Goal: Find contact information: Find contact information

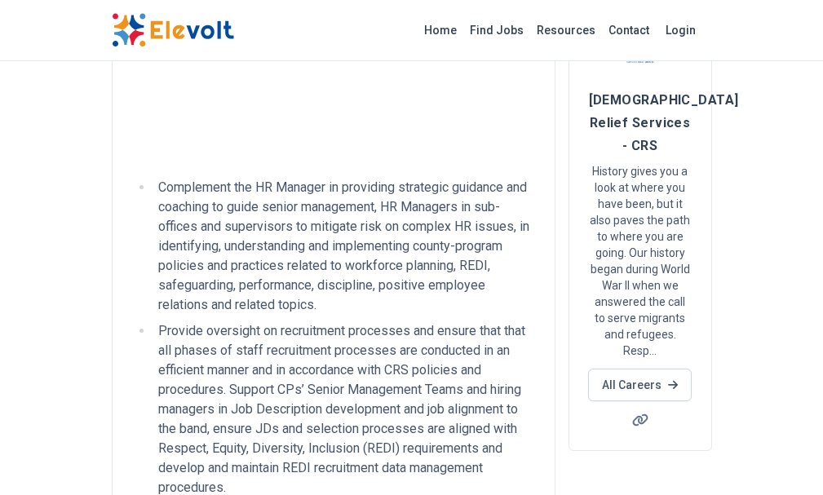
scroll to position [82, 0]
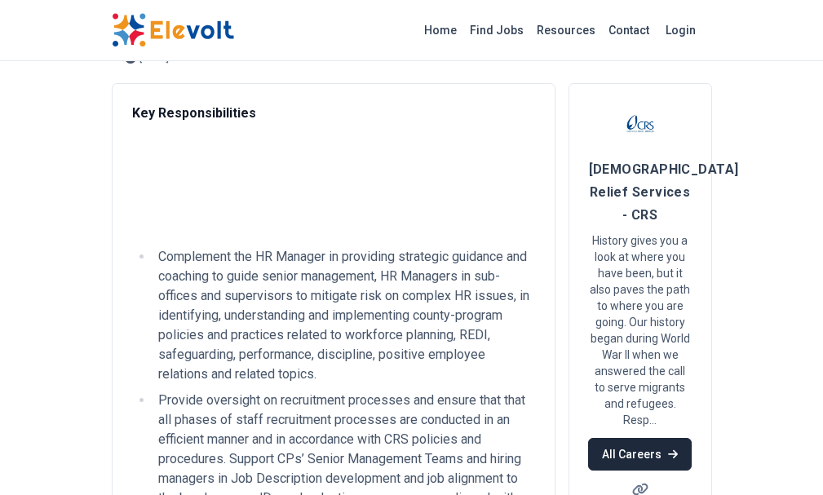
click at [691, 438] on link "All Careers" at bounding box center [640, 454] width 104 height 33
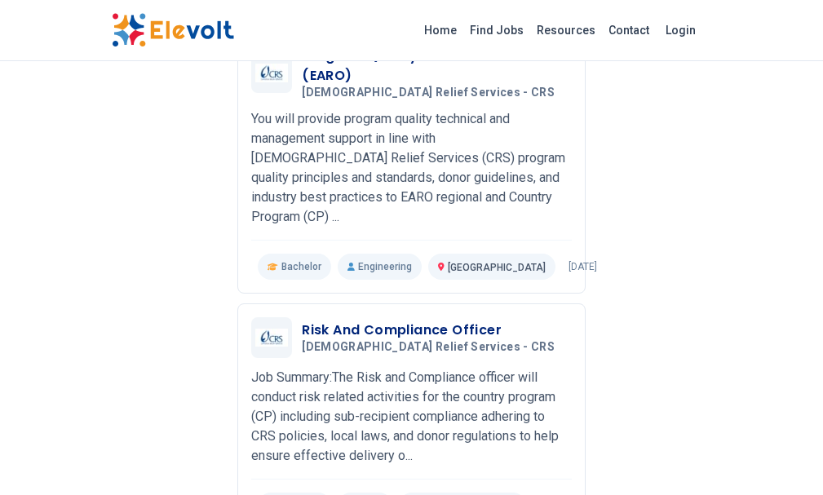
scroll to position [2373, 0]
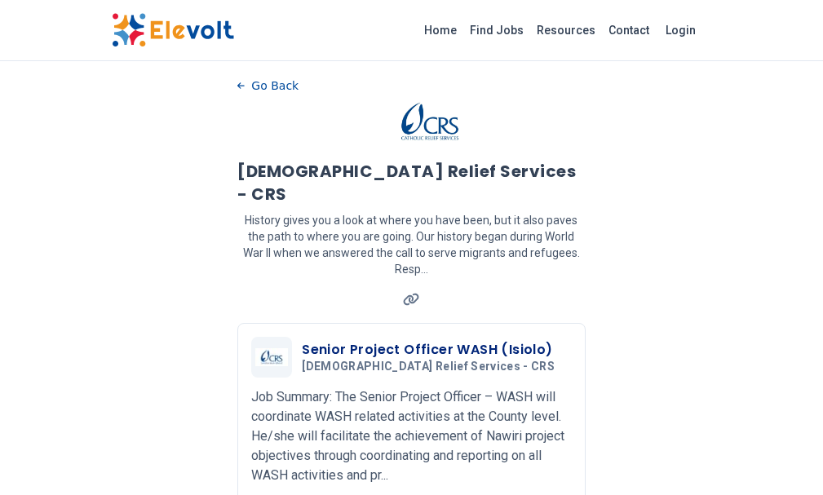
scroll to position [0, 0]
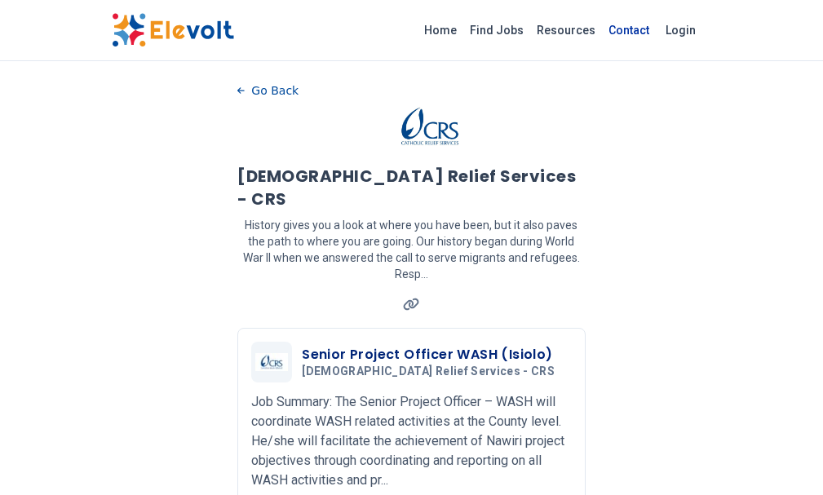
click at [656, 33] on link "Contact" at bounding box center [629, 30] width 54 height 26
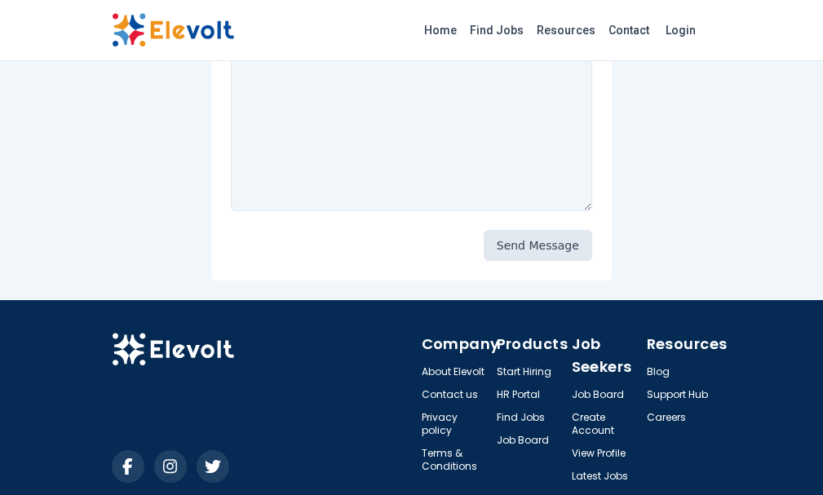
scroll to position [524, 0]
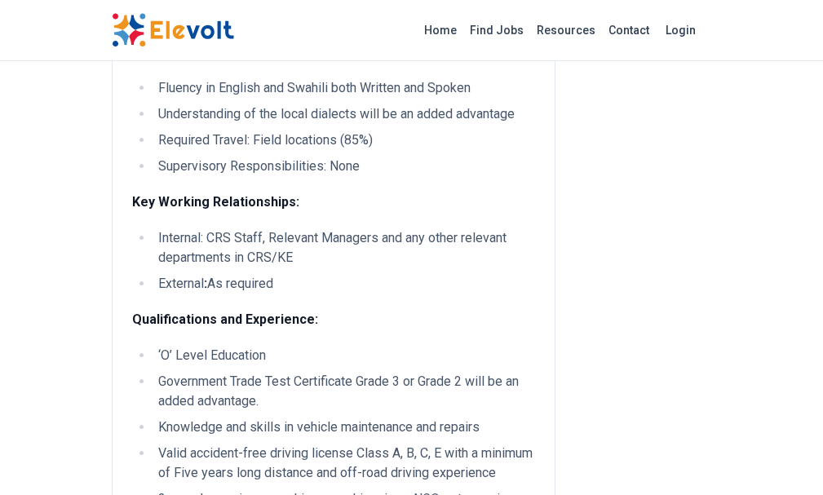
scroll to position [1468, 0]
